Goal: Transaction & Acquisition: Purchase product/service

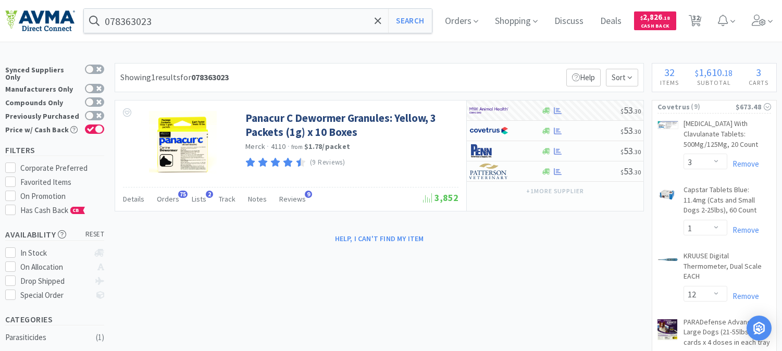
select select "3"
select select "1"
select select "12"
select select "2"
select select "1"
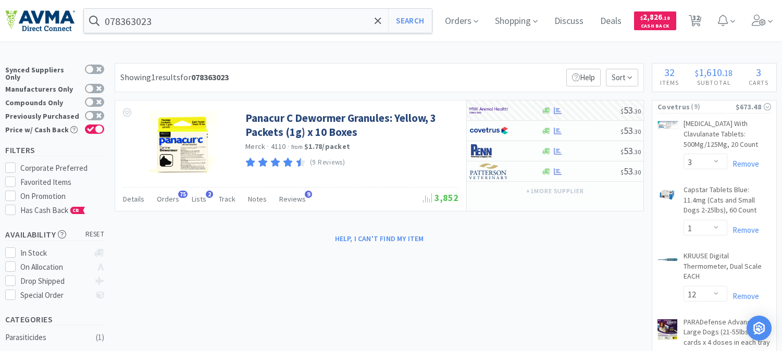
select select "3"
select select "1"
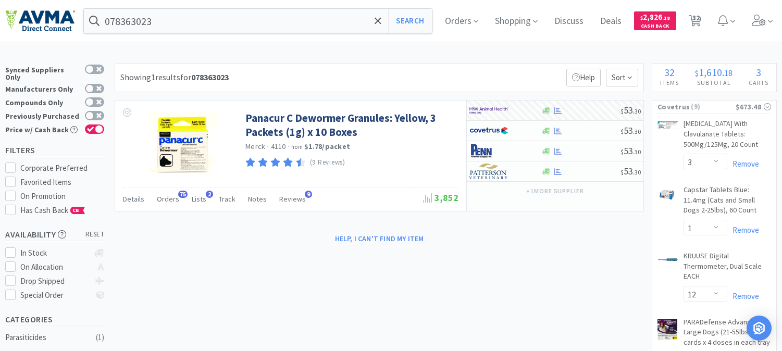
select select "1"
select select "3"
select select "1"
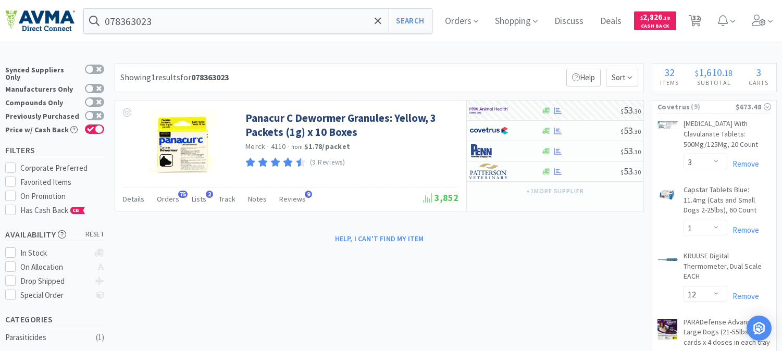
select select "3"
select select "1"
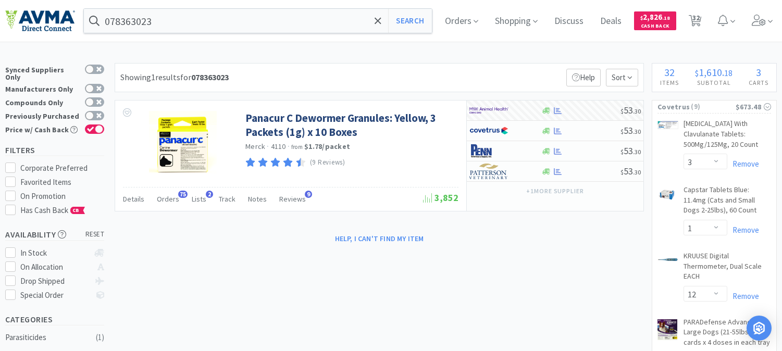
select select "1"
select select "10"
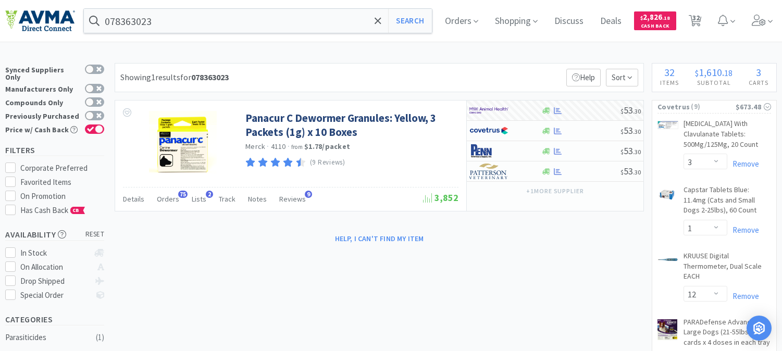
select select "1"
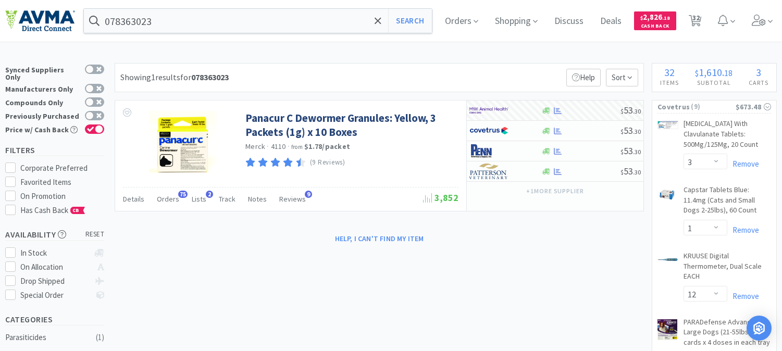
select select "4"
select select "1"
click at [158, 19] on input "078363023" at bounding box center [258, 21] width 348 height 24
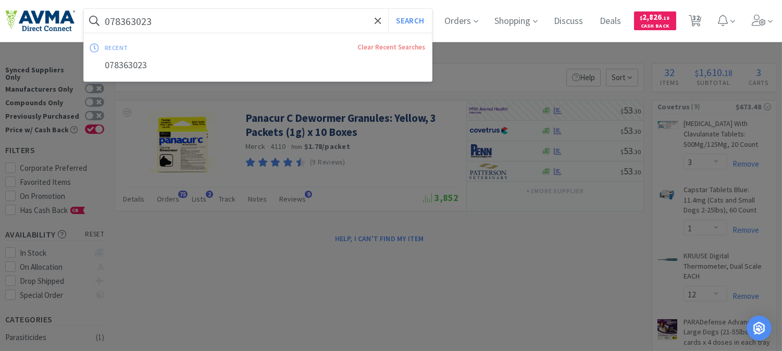
paste input "510218"
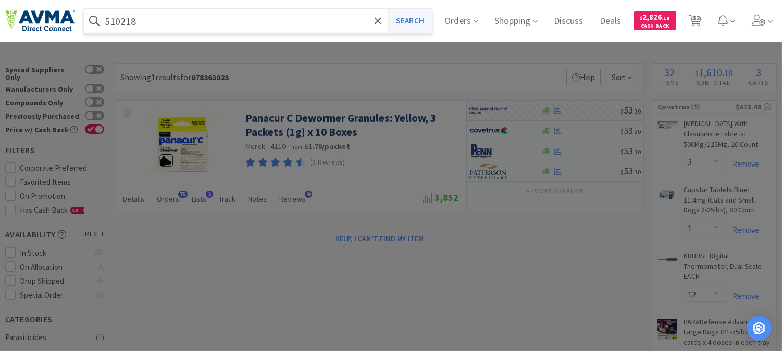
type input "510218"
click at [417, 22] on button "Search" at bounding box center [409, 21] width 43 height 24
